Goal: Task Accomplishment & Management: Complete application form

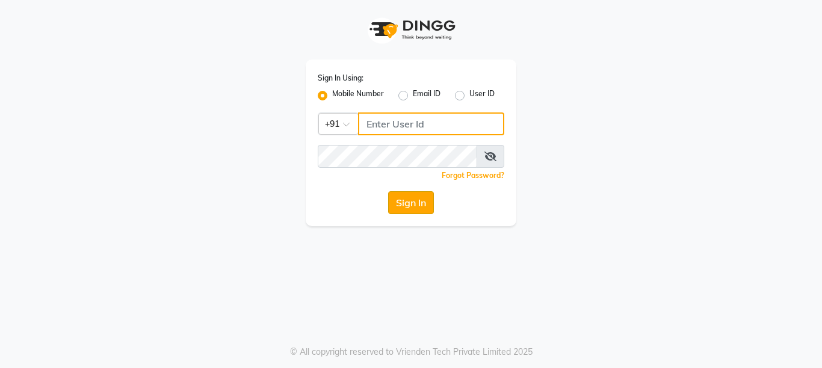
type input "8888460686"
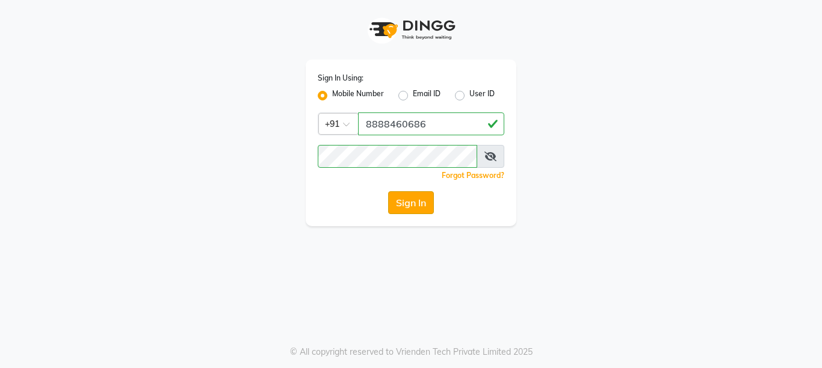
click at [417, 203] on button "Sign In" at bounding box center [411, 202] width 46 height 23
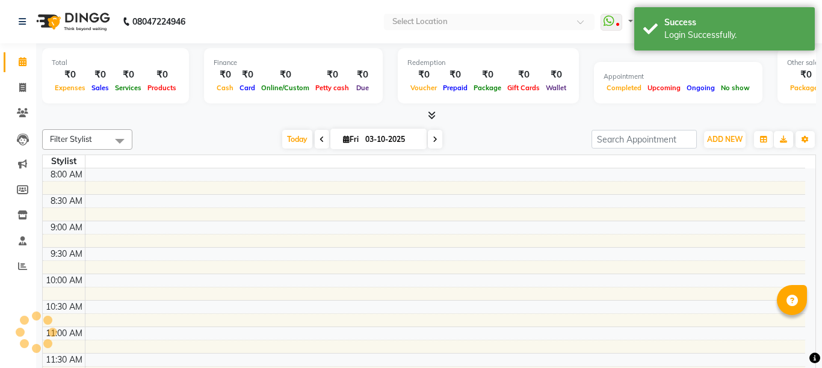
select select "en"
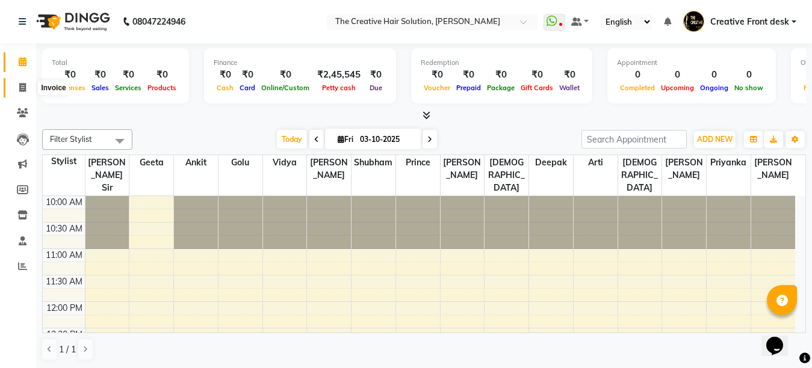
click at [19, 91] on icon at bounding box center [22, 87] width 7 height 9
select select "service"
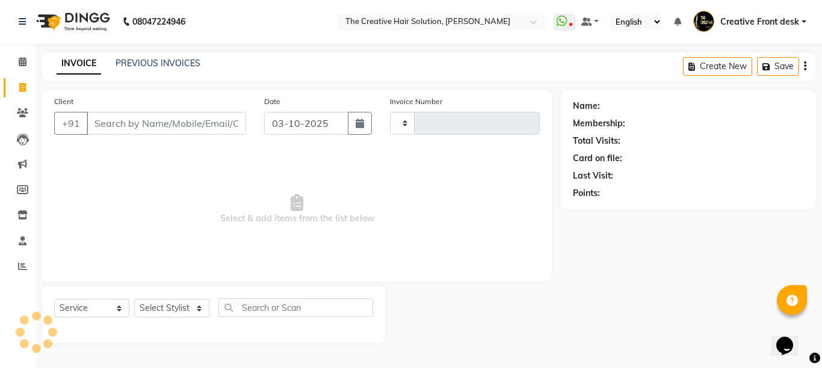
type input "3129"
select select "146"
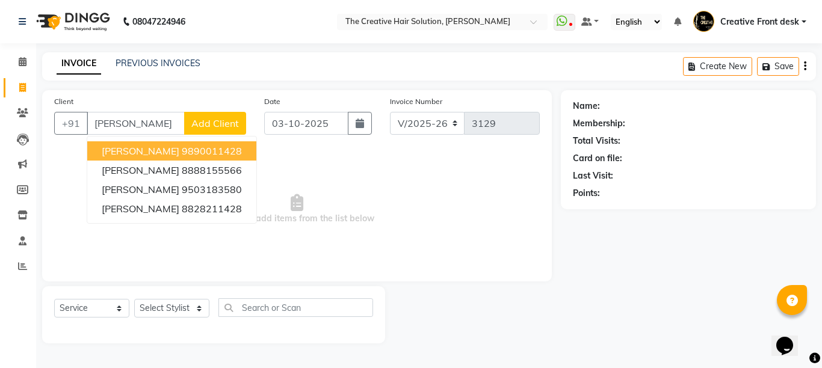
click at [182, 148] on ngb-highlight "9890011428" at bounding box center [212, 151] width 60 height 12
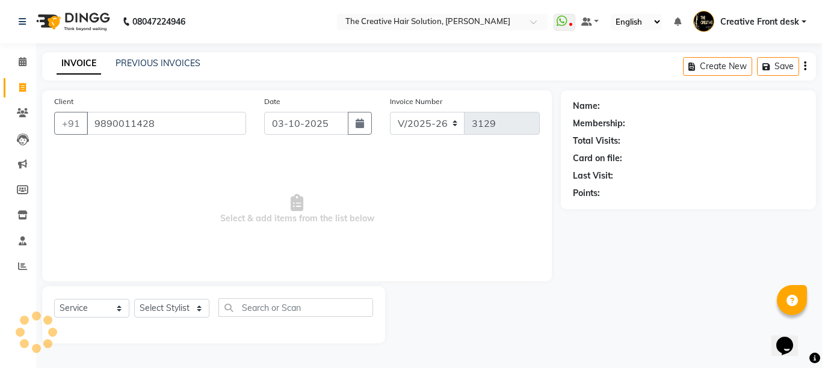
type input "9890011428"
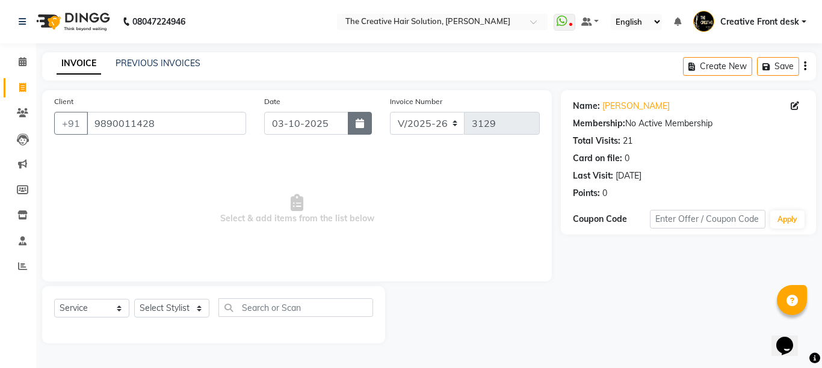
click at [364, 120] on icon "button" at bounding box center [360, 124] width 8 height 10
select select "10"
select select "2025"
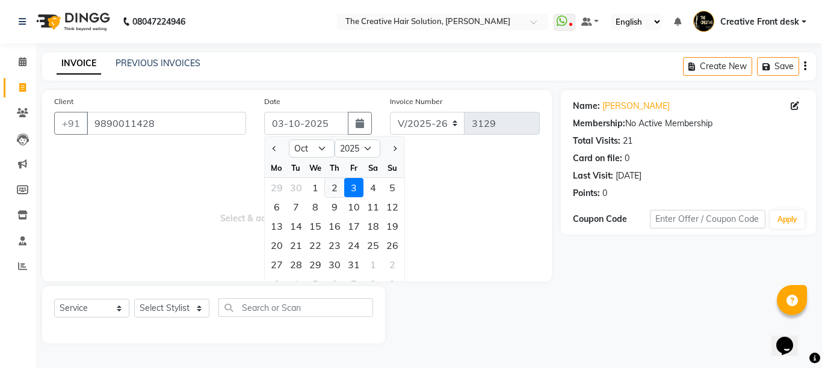
click at [332, 184] on div "2" at bounding box center [334, 187] width 19 height 19
type input "02-10-2025"
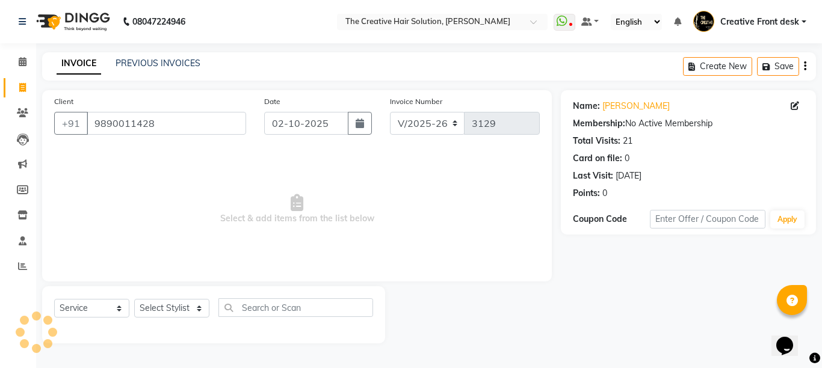
click at [332, 184] on span "Select & add items from the list below" at bounding box center [297, 209] width 486 height 120
click at [199, 311] on select "Select Stylist Ankit Arti Creative Front desk [PERSON_NAME] [PERSON_NAME] Priya…" at bounding box center [171, 308] width 75 height 19
select select "4198"
click at [134, 299] on select "Select Stylist Ankit Arti Creative Front desk [PERSON_NAME] [PERSON_NAME] Priya…" at bounding box center [171, 308] width 75 height 19
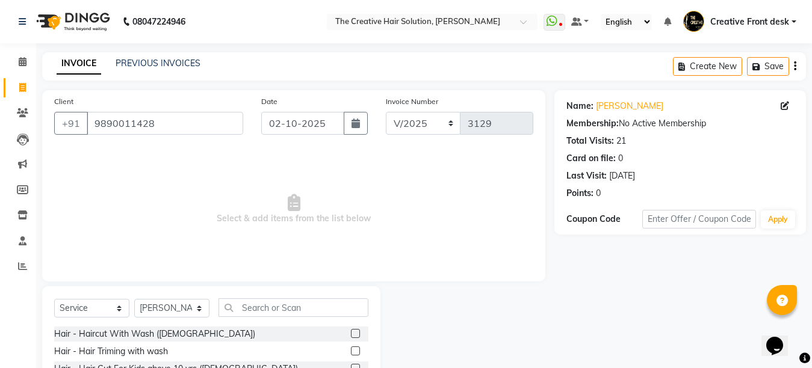
drag, startPoint x: 270, startPoint y: 317, endPoint x: 266, endPoint y: 308, distance: 10.0
click at [269, 317] on div "Select Service Product Membership Package Voucher Prepaid Gift Card Select Styl…" at bounding box center [211, 313] width 314 height 28
click at [265, 306] on input "text" at bounding box center [294, 308] width 150 height 19
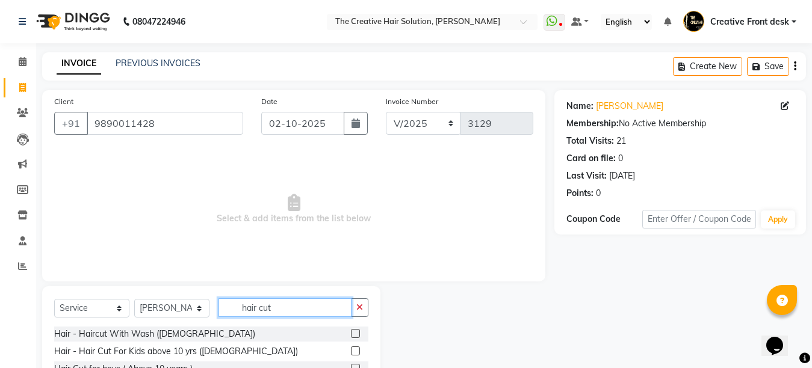
type input "hair cut"
click at [255, 255] on span "Select & add items from the list below" at bounding box center [293, 209] width 479 height 120
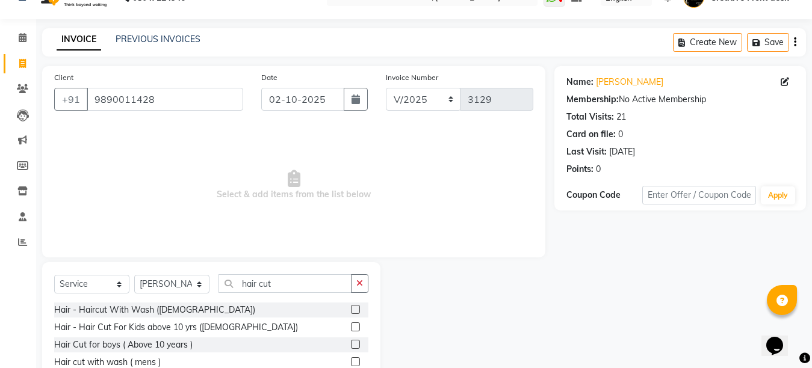
scroll to position [114, 0]
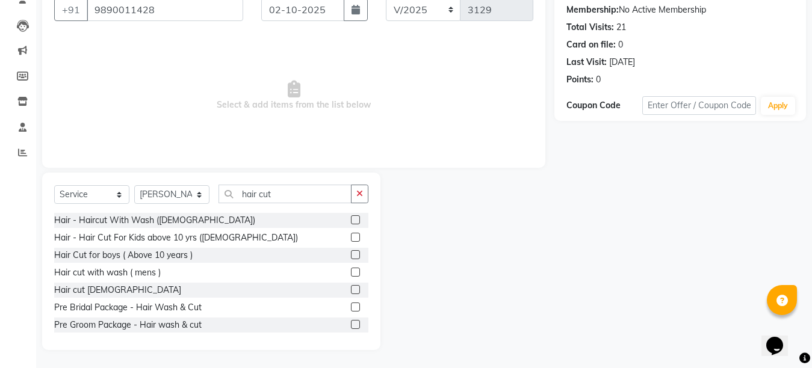
click at [351, 272] on label at bounding box center [355, 272] width 9 height 9
click at [351, 272] on input "checkbox" at bounding box center [355, 273] width 8 height 8
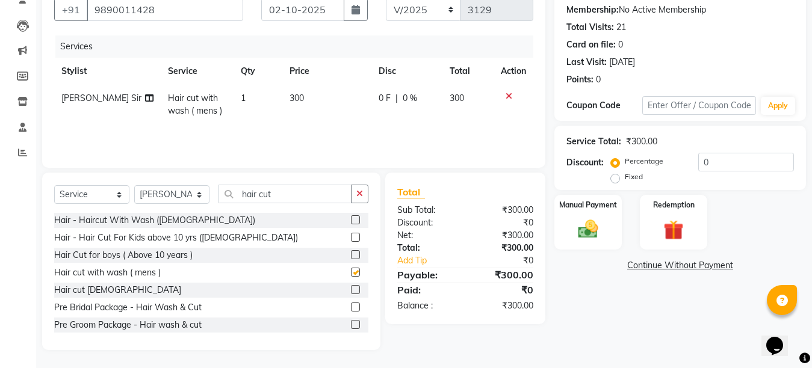
checkbox input "false"
click at [199, 194] on select "Select Stylist Ankit Arti Creative Front desk [PERSON_NAME] [PERSON_NAME] Priya…" at bounding box center [171, 194] width 75 height 19
select select "55240"
click at [134, 185] on select "Select Stylist Ankit Arti Creative Front desk [PERSON_NAME] [PERSON_NAME] Priya…" at bounding box center [171, 194] width 75 height 19
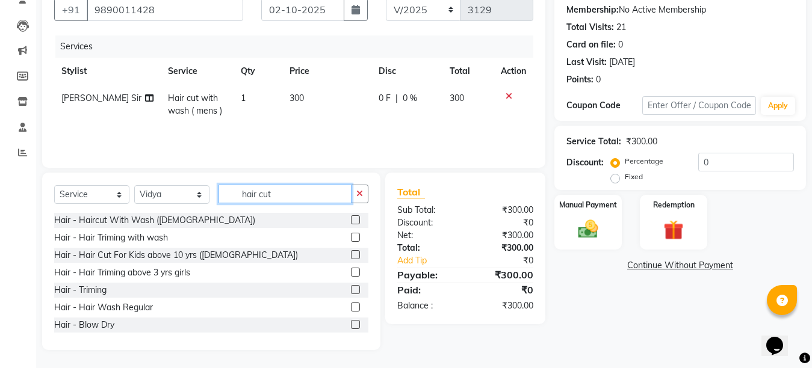
click at [311, 193] on input "hair cut" at bounding box center [285, 194] width 133 height 19
type input "h"
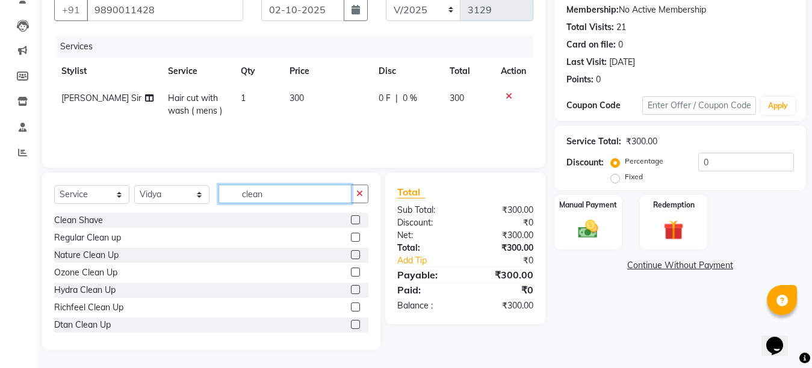
type input "clean"
click at [351, 236] on label at bounding box center [355, 237] width 9 height 9
click at [351, 236] on input "checkbox" at bounding box center [355, 238] width 8 height 8
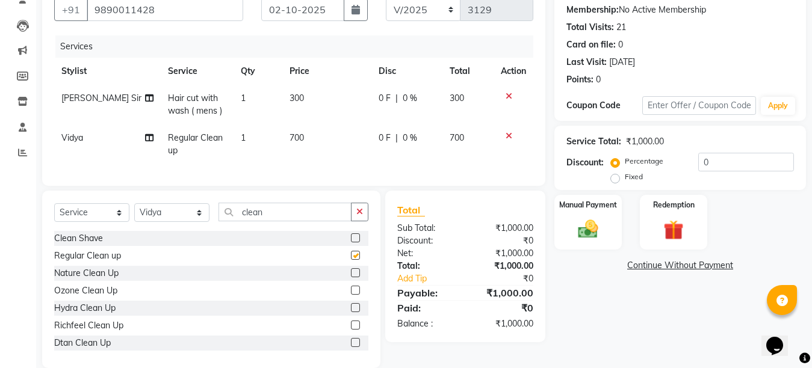
checkbox input "false"
click at [371, 136] on td "0 F | 0 %" at bounding box center [406, 145] width 71 height 40
select select "55240"
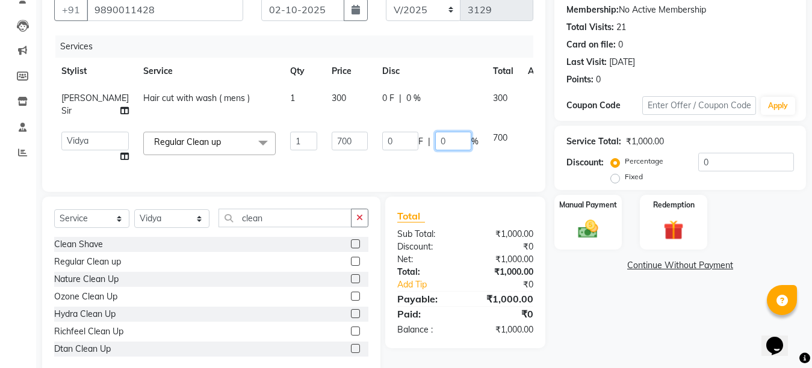
click at [435, 140] on input "0" at bounding box center [453, 141] width 36 height 19
type input "30"
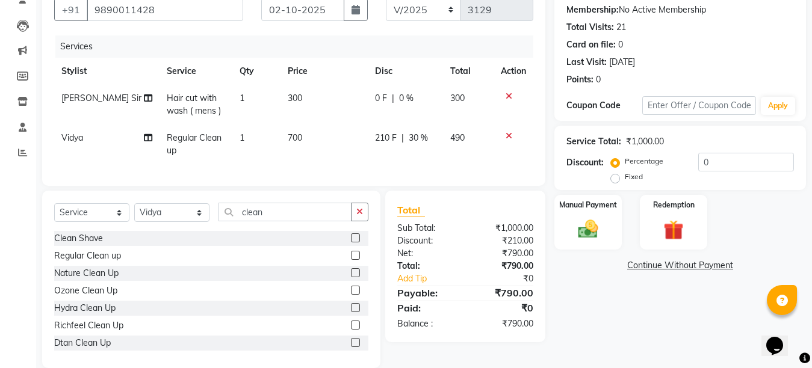
click at [352, 111] on tr "[PERSON_NAME] Sir Hair cut with wash ( mens ) 1 300 0 F | 0 % 300" at bounding box center [293, 105] width 479 height 40
click at [355, 99] on td "300" at bounding box center [324, 105] width 87 height 40
select select "4198"
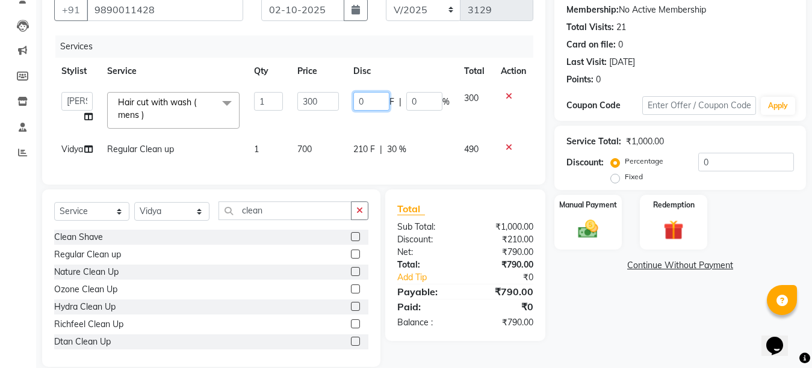
click at [355, 99] on input "0" at bounding box center [371, 101] width 36 height 19
type input "50"
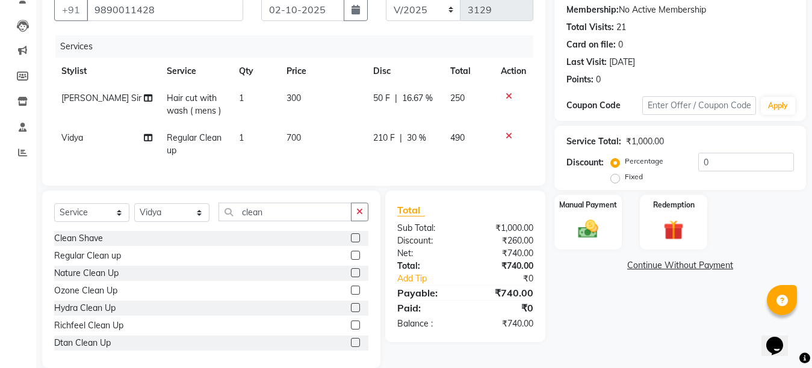
click at [332, 134] on tbody "[PERSON_NAME] Sir Hair cut with wash ( mens ) 1 300 50 F | 16.67 % 250 Vidya Re…" at bounding box center [293, 124] width 479 height 79
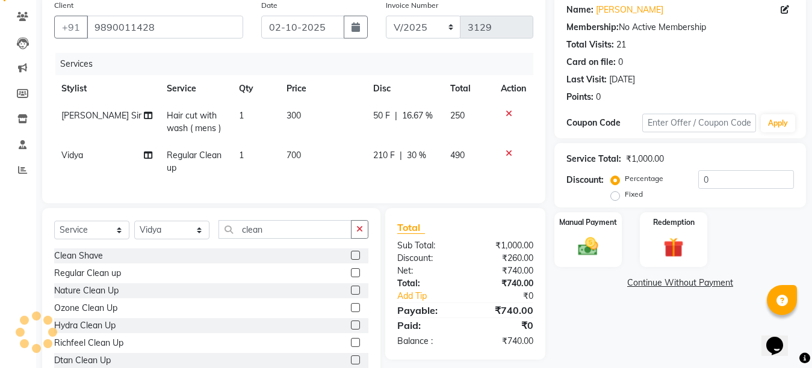
scroll to position [94, 0]
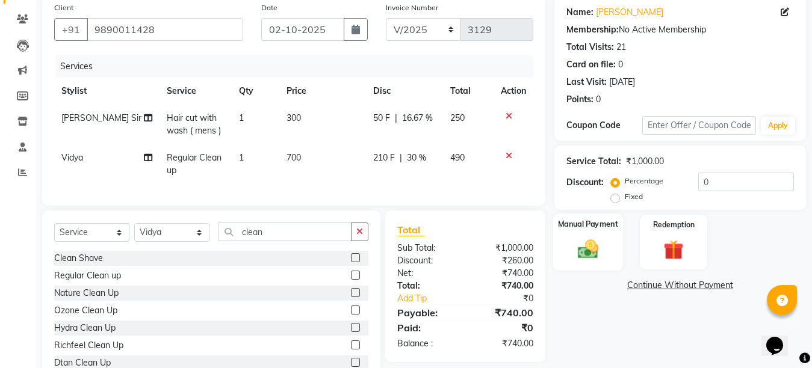
click at [595, 254] on img at bounding box center [588, 249] width 34 height 24
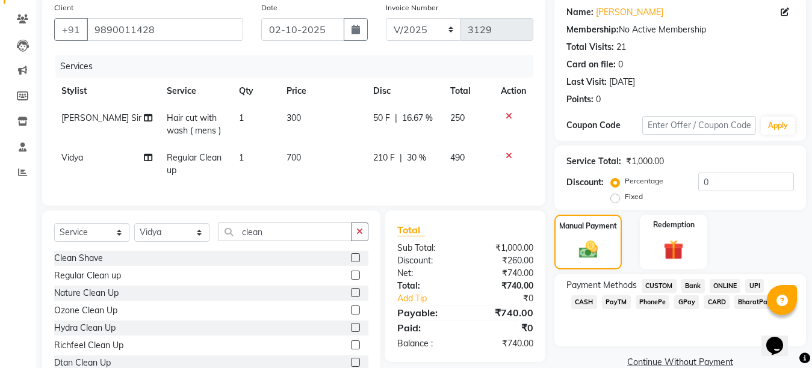
click at [674, 306] on span "GPay" at bounding box center [686, 303] width 25 height 14
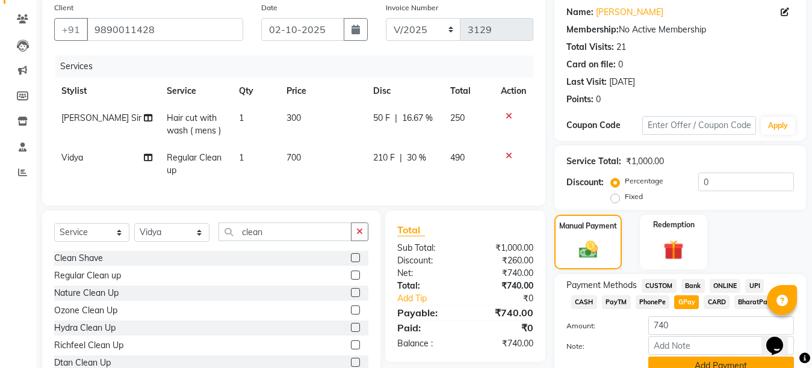
click at [686, 362] on button "Add Payment" at bounding box center [721, 366] width 146 height 19
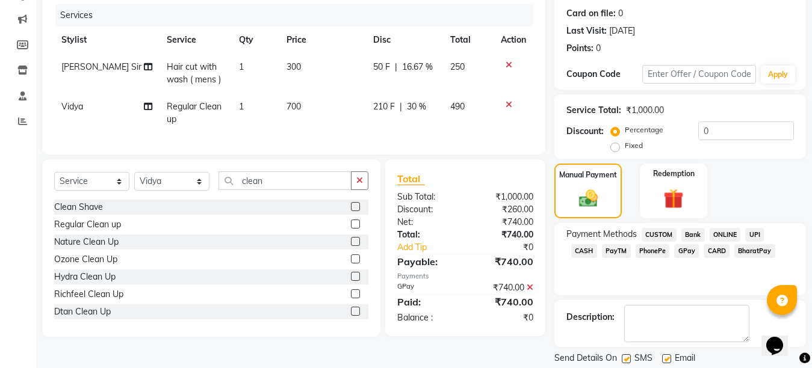
scroll to position [183, 0]
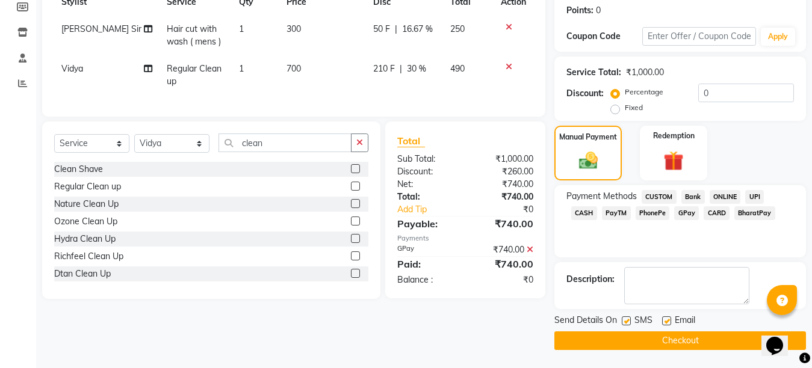
click at [662, 324] on div at bounding box center [666, 323] width 8 height 13
click at [668, 323] on label at bounding box center [666, 321] width 9 height 9
click at [668, 323] on input "checkbox" at bounding box center [666, 322] width 8 height 8
checkbox input "false"
click at [629, 320] on label at bounding box center [626, 321] width 9 height 9
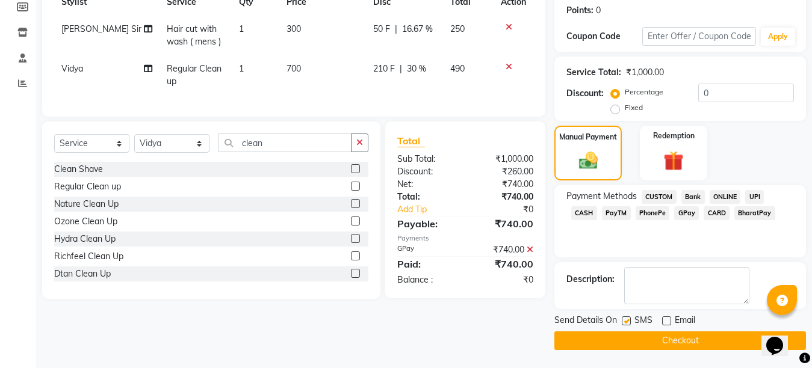
click at [629, 320] on input "checkbox" at bounding box center [626, 322] width 8 height 8
checkbox input "false"
click at [665, 346] on button "Checkout" at bounding box center [680, 341] width 252 height 19
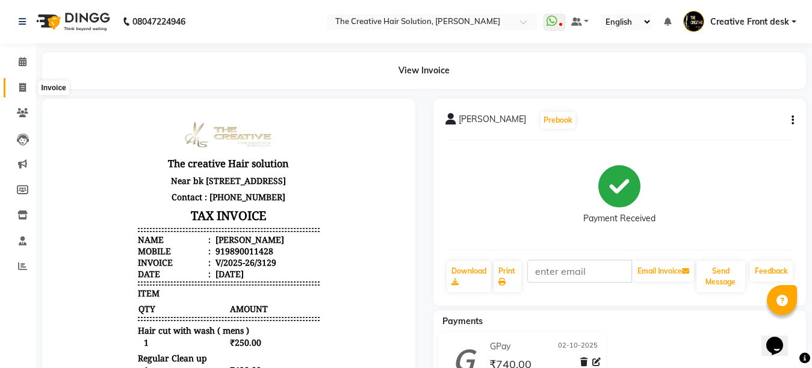
click at [19, 85] on icon at bounding box center [22, 87] width 7 height 9
select select "service"
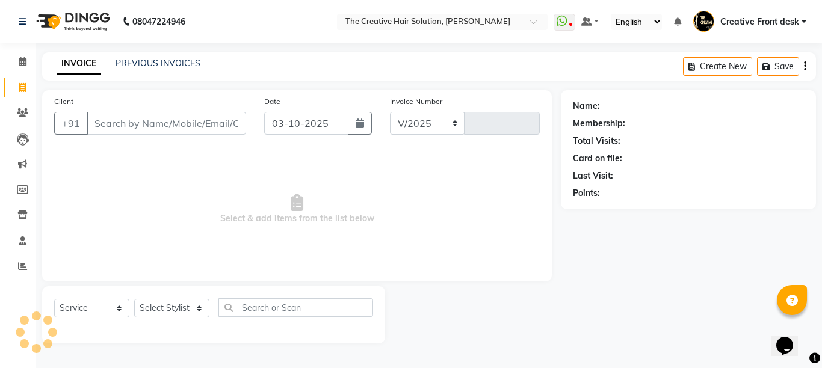
select select "146"
type input "3130"
click at [122, 124] on input "Client" at bounding box center [167, 123] width 160 height 23
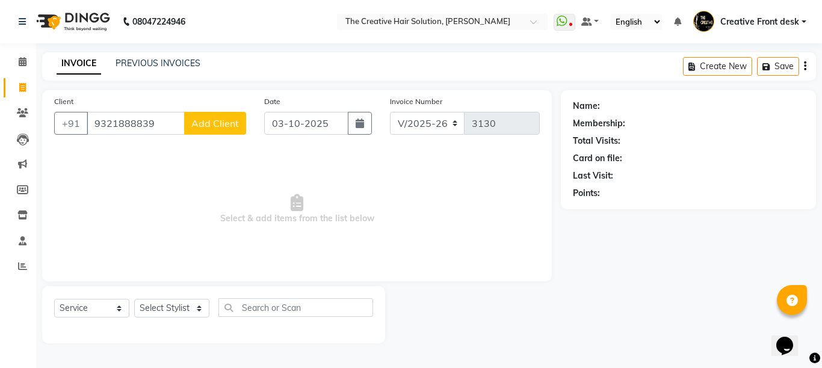
type input "9321888839"
click at [220, 123] on span "Add Client" at bounding box center [215, 123] width 48 height 12
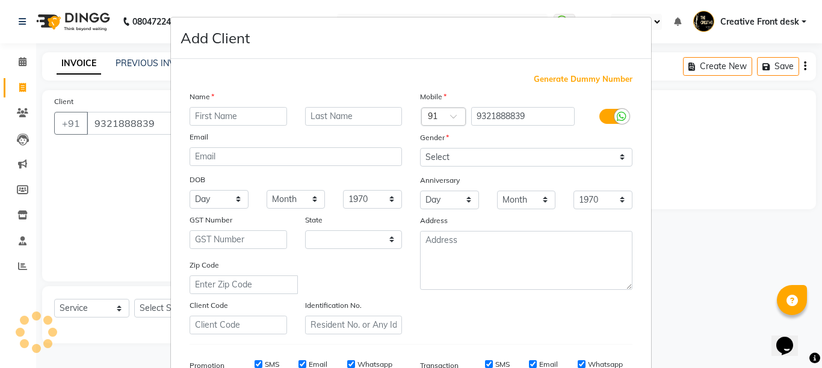
select select "22"
type input "Amit"
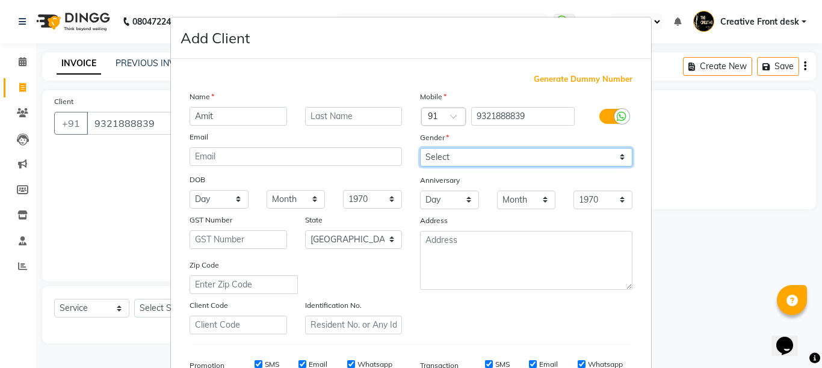
click at [492, 150] on select "Select [DEMOGRAPHIC_DATA] [DEMOGRAPHIC_DATA] Other Prefer Not To Say" at bounding box center [526, 157] width 213 height 19
click at [420, 148] on select "Select [DEMOGRAPHIC_DATA] [DEMOGRAPHIC_DATA] Other Prefer Not To Say" at bounding box center [526, 157] width 213 height 19
click at [444, 152] on select "Select [DEMOGRAPHIC_DATA] [DEMOGRAPHIC_DATA] Other Prefer Not To Say" at bounding box center [526, 157] width 213 height 19
select select "[DEMOGRAPHIC_DATA]"
click at [420, 148] on select "Select [DEMOGRAPHIC_DATA] [DEMOGRAPHIC_DATA] Other Prefer Not To Say" at bounding box center [526, 157] width 213 height 19
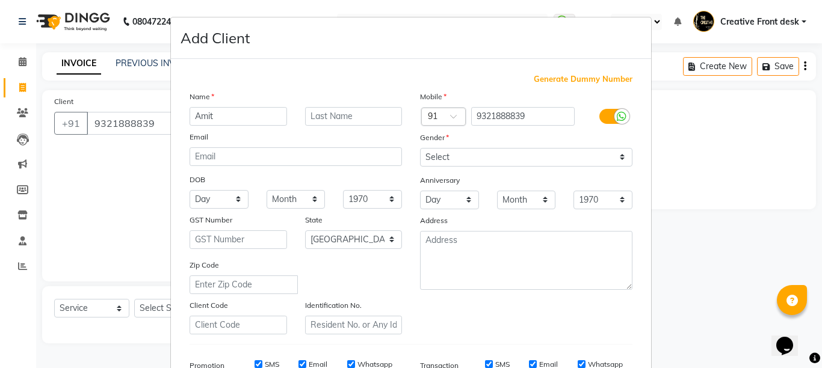
click at [403, 181] on div "DOB" at bounding box center [296, 180] width 231 height 19
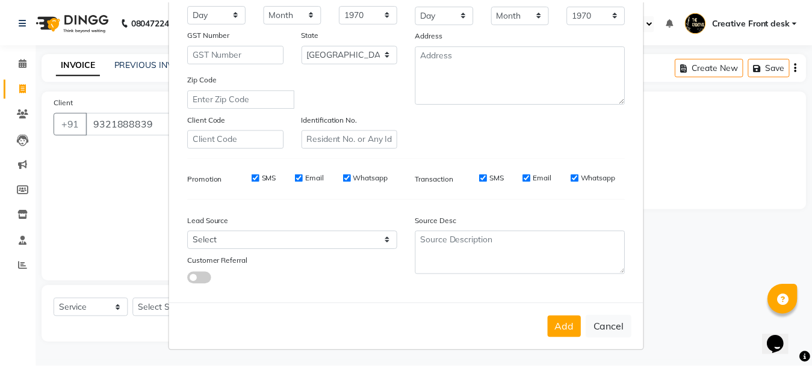
scroll to position [187, 0]
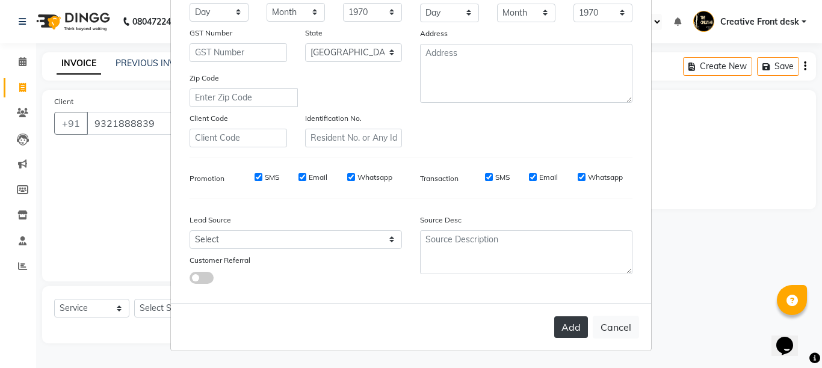
click at [556, 321] on button "Add" at bounding box center [571, 328] width 34 height 22
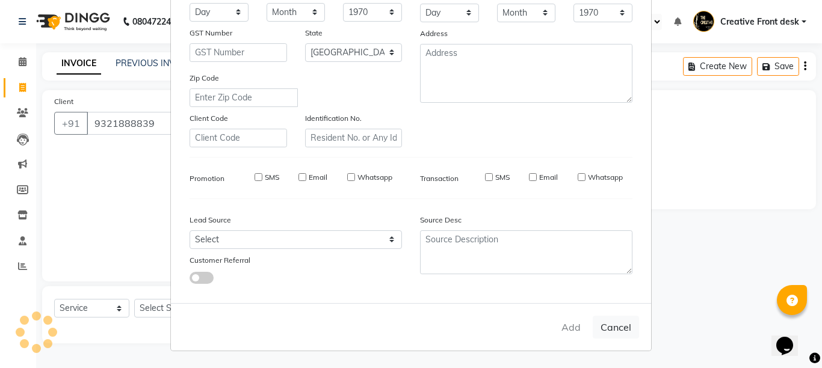
select select
select select "null"
select select
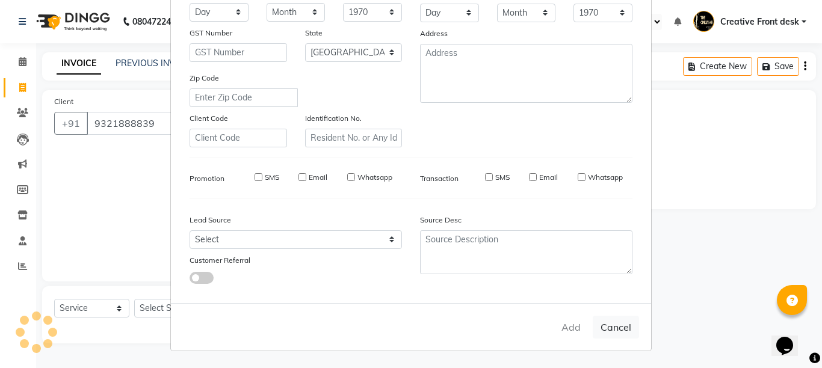
select select
checkbox input "false"
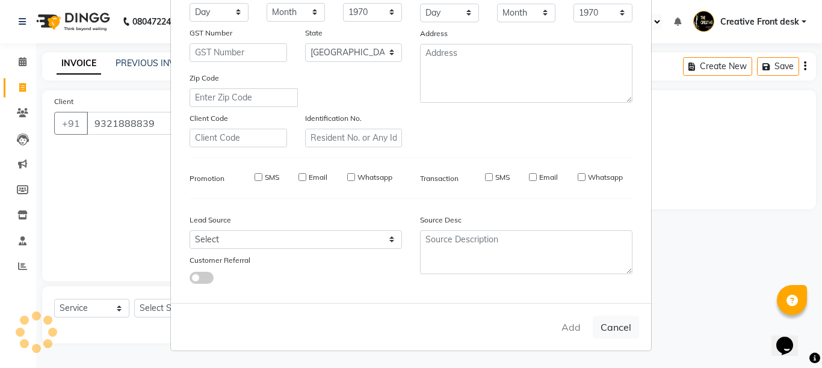
checkbox input "false"
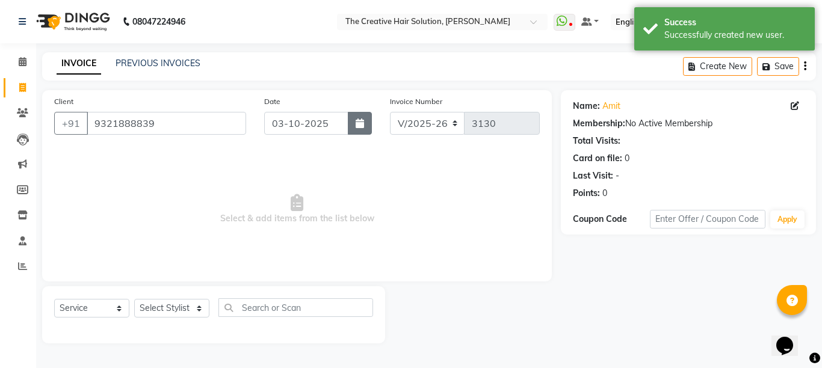
click at [359, 124] on icon "button" at bounding box center [360, 124] width 8 height 10
select select "10"
select select "2025"
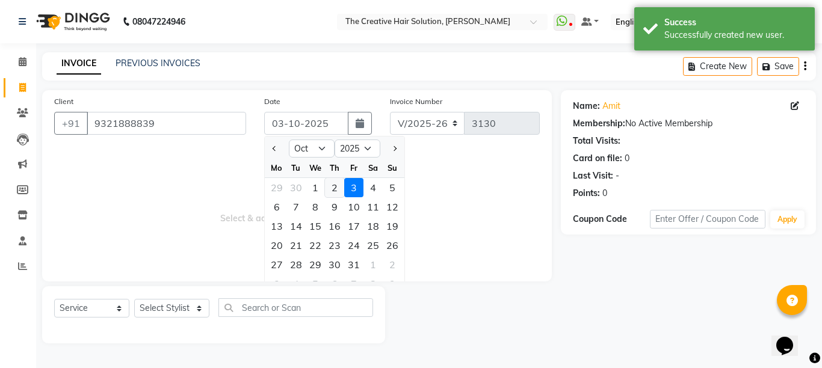
click at [331, 185] on div "2" at bounding box center [334, 187] width 19 height 19
type input "02-10-2025"
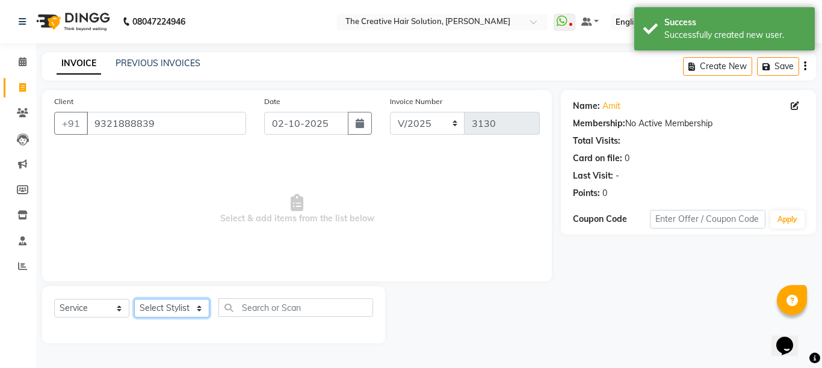
click at [196, 308] on select "Select Stylist Ankit Arti Creative Front desk [PERSON_NAME] [PERSON_NAME] Priya…" at bounding box center [171, 308] width 75 height 19
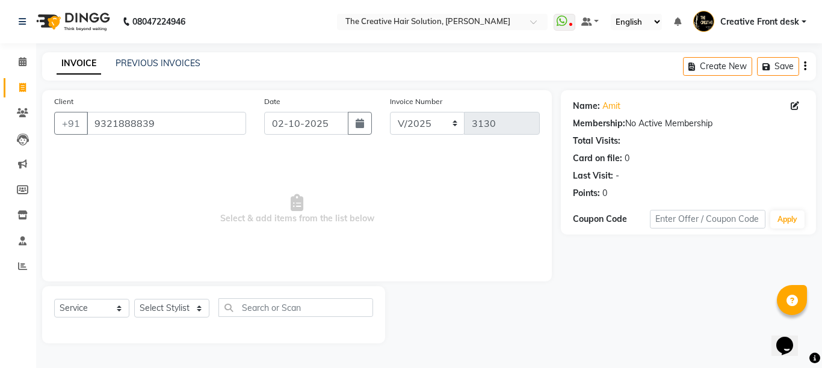
click at [308, 196] on span "Select & add items from the list below" at bounding box center [297, 209] width 486 height 120
click at [190, 312] on select "Select Stylist Ankit Arti Creative Front desk [PERSON_NAME] [PERSON_NAME] Priya…" at bounding box center [171, 308] width 75 height 19
select select "91100"
click at [134, 299] on select "Select Stylist Ankit Arti Creative Front desk [PERSON_NAME] [PERSON_NAME] Priya…" at bounding box center [171, 308] width 75 height 19
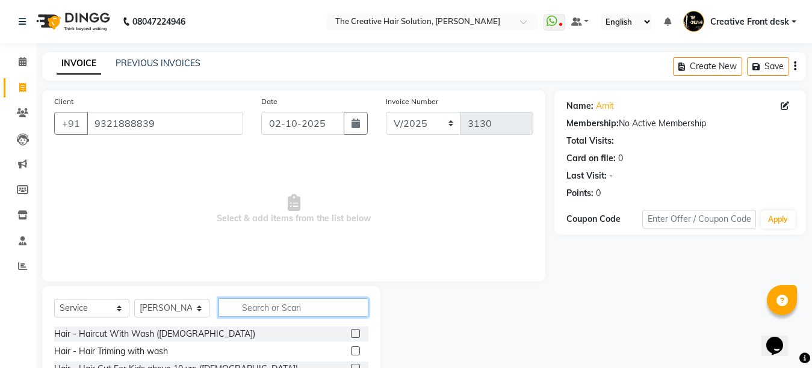
click at [276, 304] on input "text" at bounding box center [294, 308] width 150 height 19
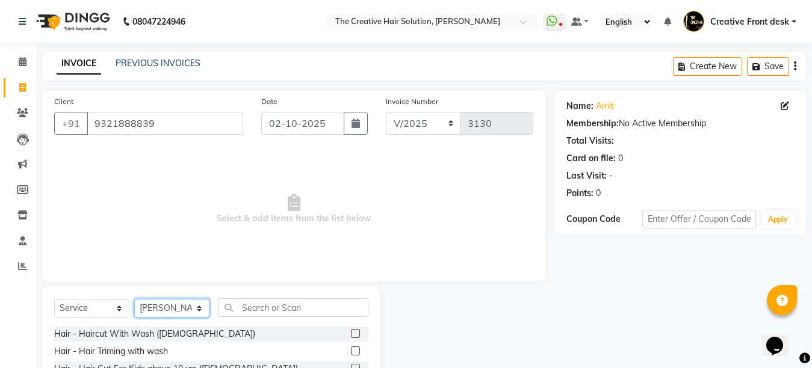
click at [179, 315] on select "Select Stylist Ankit Arti Creative Front desk [PERSON_NAME] [PERSON_NAME] Priya…" at bounding box center [171, 308] width 75 height 19
click at [258, 228] on span "Select & add items from the list below" at bounding box center [293, 209] width 479 height 120
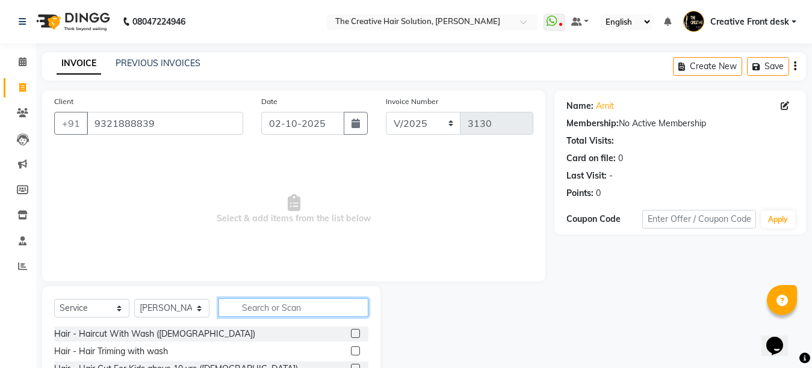
click at [308, 310] on input "text" at bounding box center [294, 308] width 150 height 19
type input "hair cut"
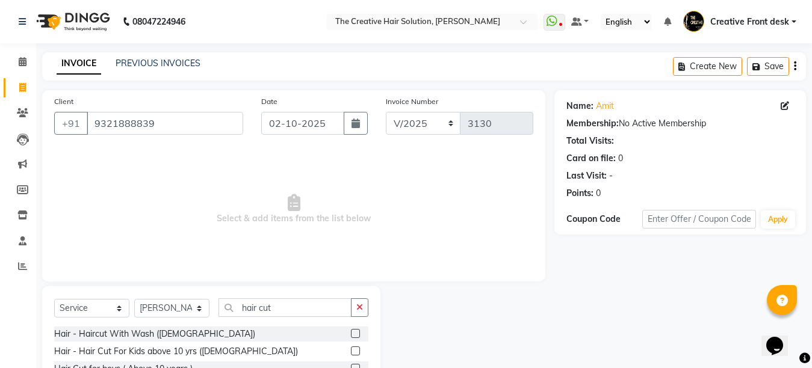
click at [282, 247] on span "Select & add items from the list below" at bounding box center [293, 209] width 479 height 120
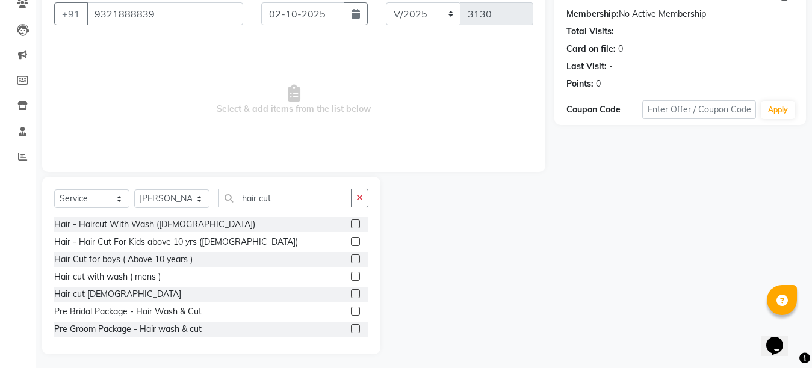
scroll to position [114, 0]
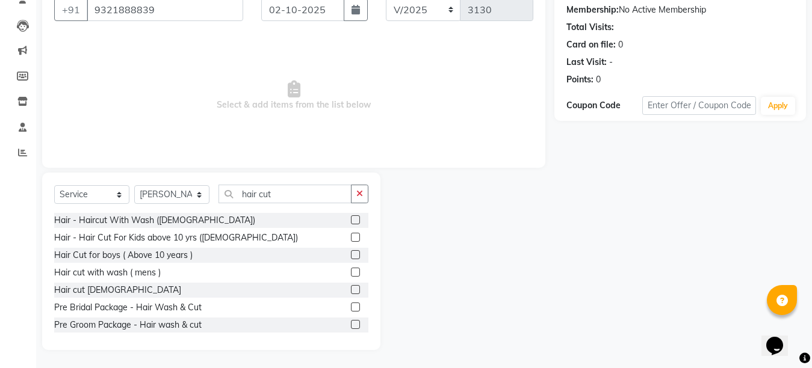
click at [351, 254] on label at bounding box center [355, 254] width 9 height 9
click at [351, 254] on input "checkbox" at bounding box center [355, 256] width 8 height 8
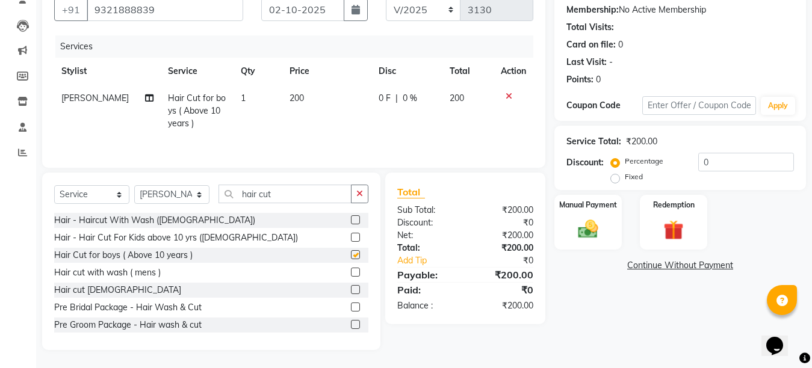
checkbox input "false"
